Goal: Task Accomplishment & Management: Use online tool/utility

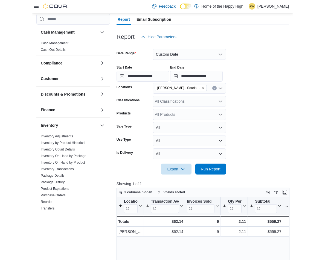
scroll to position [164, 0]
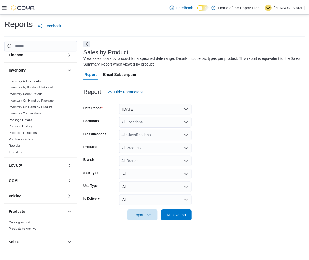
scroll to position [218, 0]
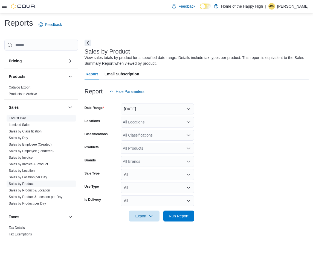
click at [13, 119] on link "End Of Day" at bounding box center [17, 119] width 17 height 4
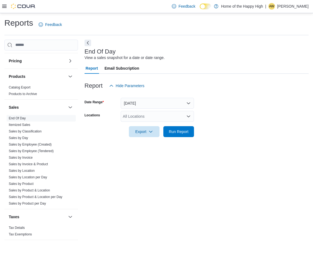
click at [157, 118] on div "All Locations" at bounding box center [157, 116] width 73 height 11
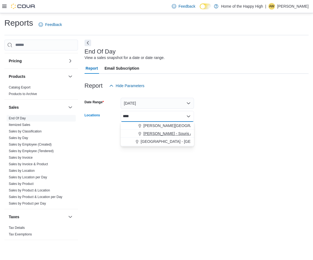
type input "****"
click at [154, 132] on span "[PERSON_NAME] - Souris Avenue - Fire & Flower" at bounding box center [186, 133] width 86 height 5
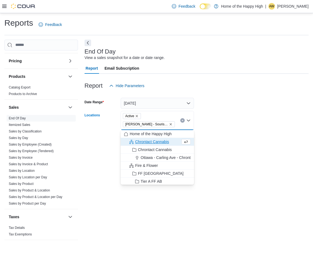
click at [138, 117] on icon "Remove Active from selection in this group" at bounding box center [136, 116] width 3 height 3
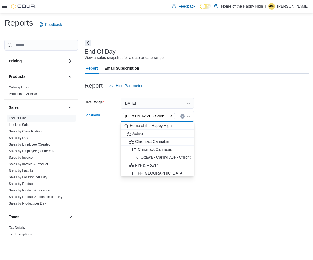
click at [244, 174] on div "End Of Day View a sales snapshot for a date or date range. Report Email Subscri…" at bounding box center [197, 143] width 224 height 206
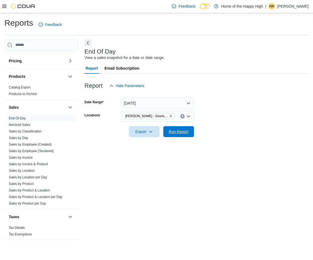
drag, startPoint x: 181, startPoint y: 130, endPoint x: 196, endPoint y: 134, distance: 15.3
click at [182, 130] on span "Run Report" at bounding box center [179, 131] width 20 height 5
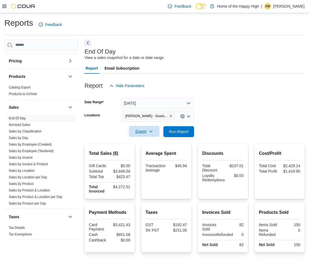
click at [153, 132] on span "Export" at bounding box center [144, 131] width 24 height 11
click at [152, 155] on span "Export to Pdf" at bounding box center [145, 154] width 25 height 4
